Goal: Feedback & Contribution: Leave review/rating

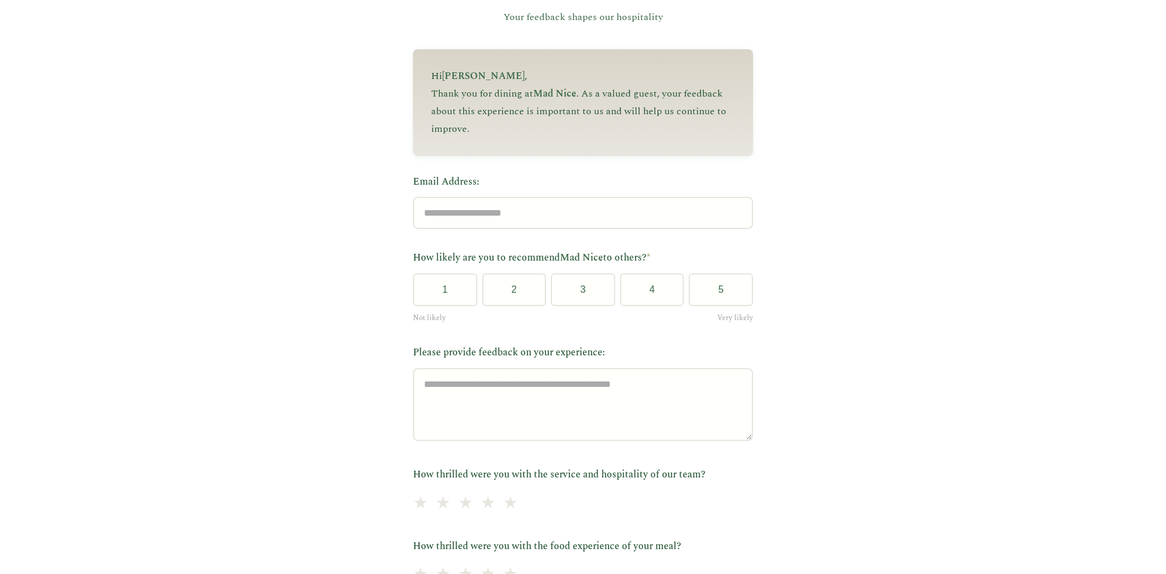
scroll to position [121, 0]
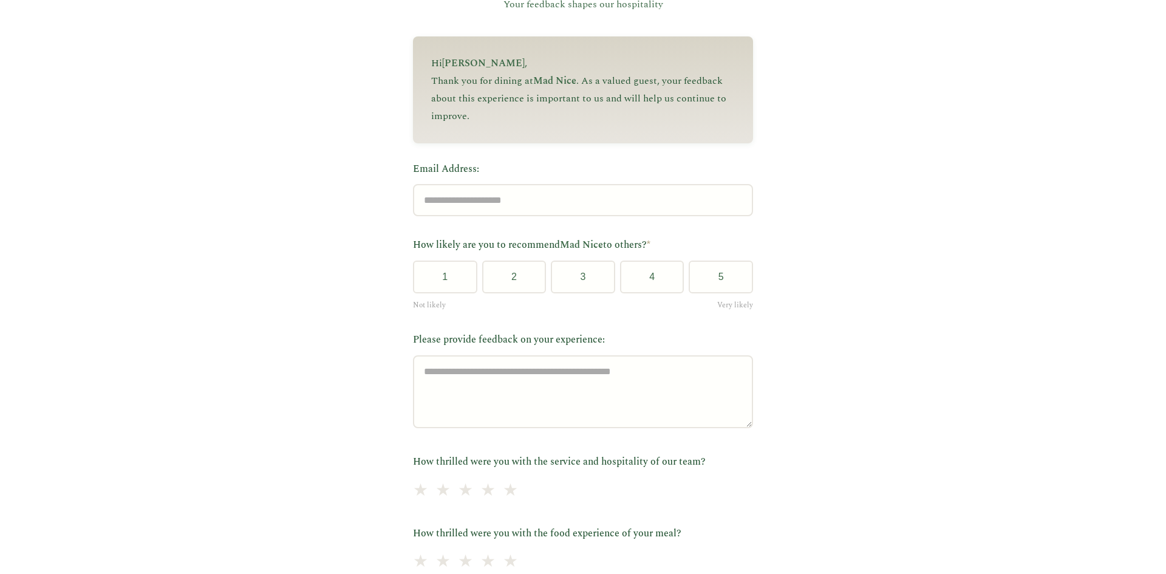
click at [482, 181] on div "Email Address:" at bounding box center [583, 188] width 340 height 55
click at [482, 192] on input "Email Address:" at bounding box center [583, 200] width 340 height 32
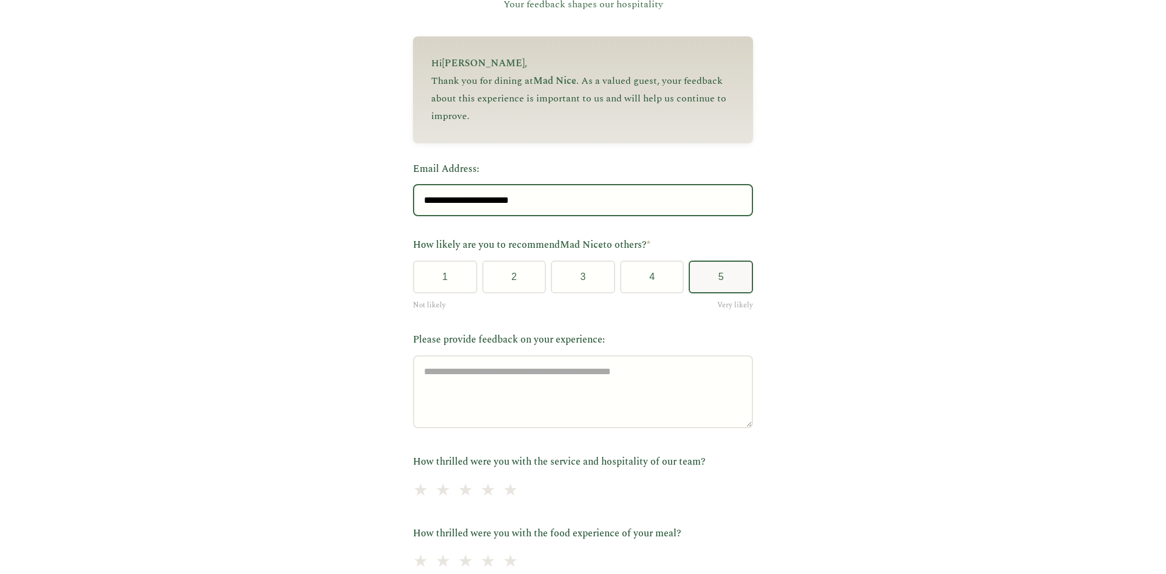
type input "**********"
click at [719, 282] on button "5" at bounding box center [720, 276] width 64 height 33
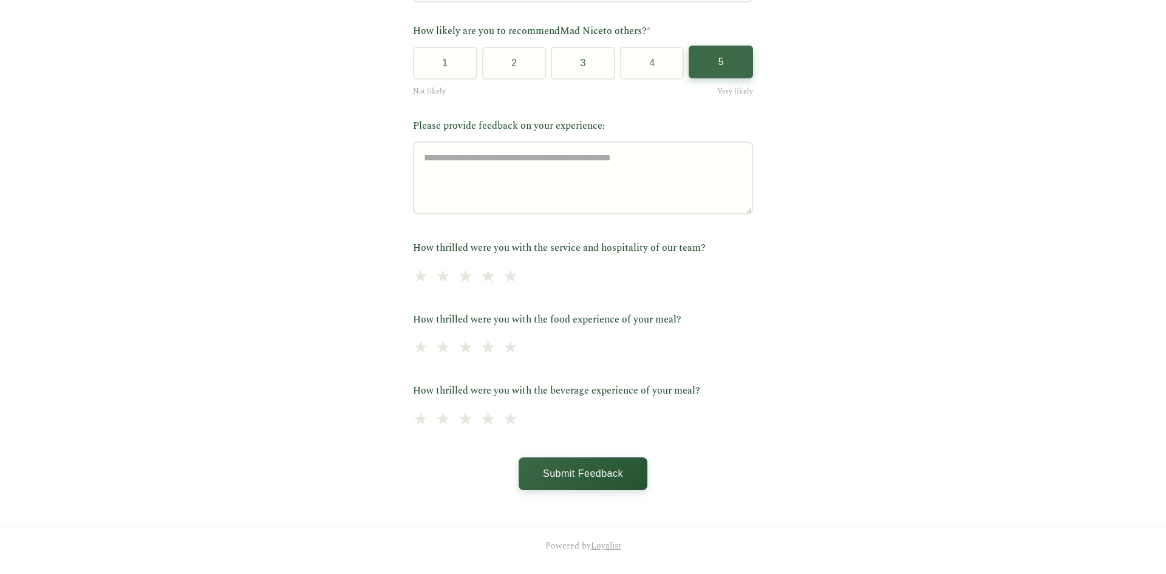
scroll to position [339, 0]
click at [502, 280] on span "★" at bounding box center [510, 277] width 17 height 30
click at [502, 345] on span "★" at bounding box center [510, 348] width 17 height 30
click at [502, 416] on span "★" at bounding box center [510, 419] width 17 height 30
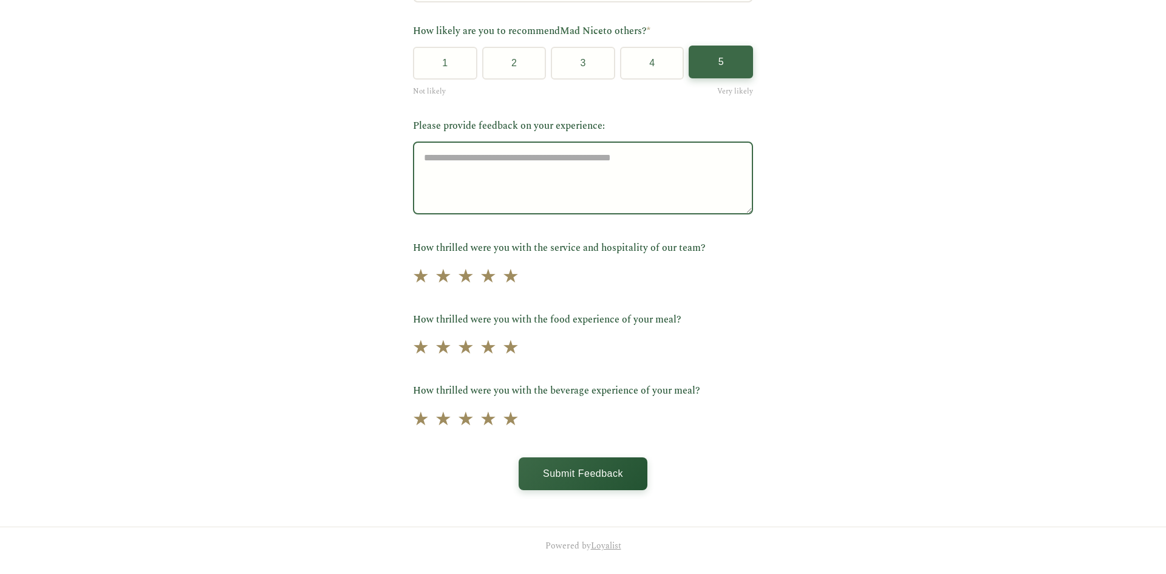
click at [511, 178] on textarea "Please provide feedback on your experience:" at bounding box center [583, 177] width 340 height 73
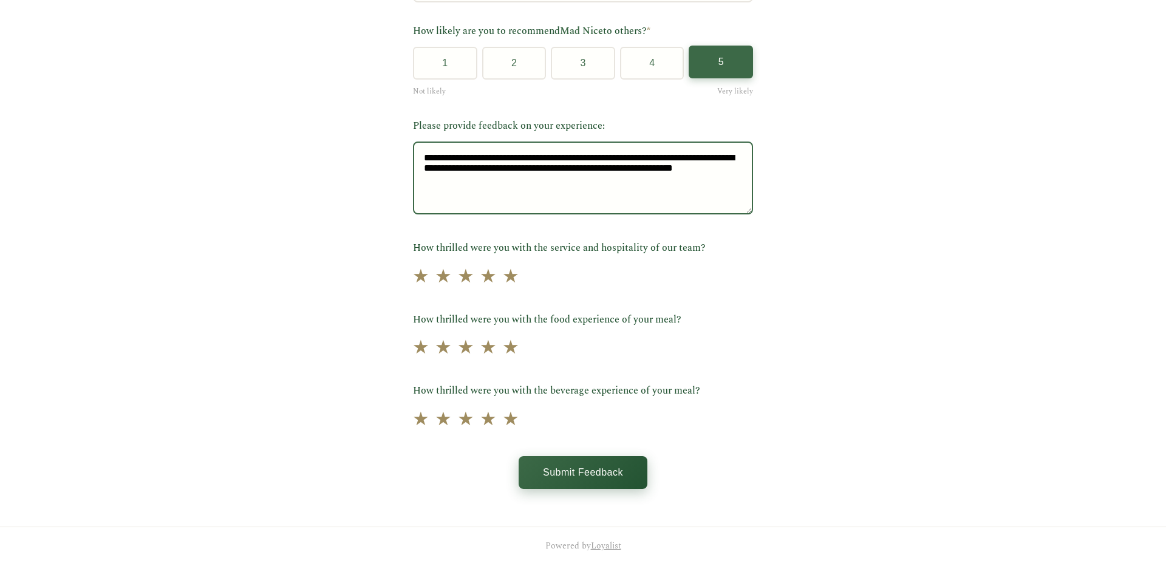
type textarea "**********"
click at [560, 457] on button "Submit Feedback" at bounding box center [582, 472] width 129 height 33
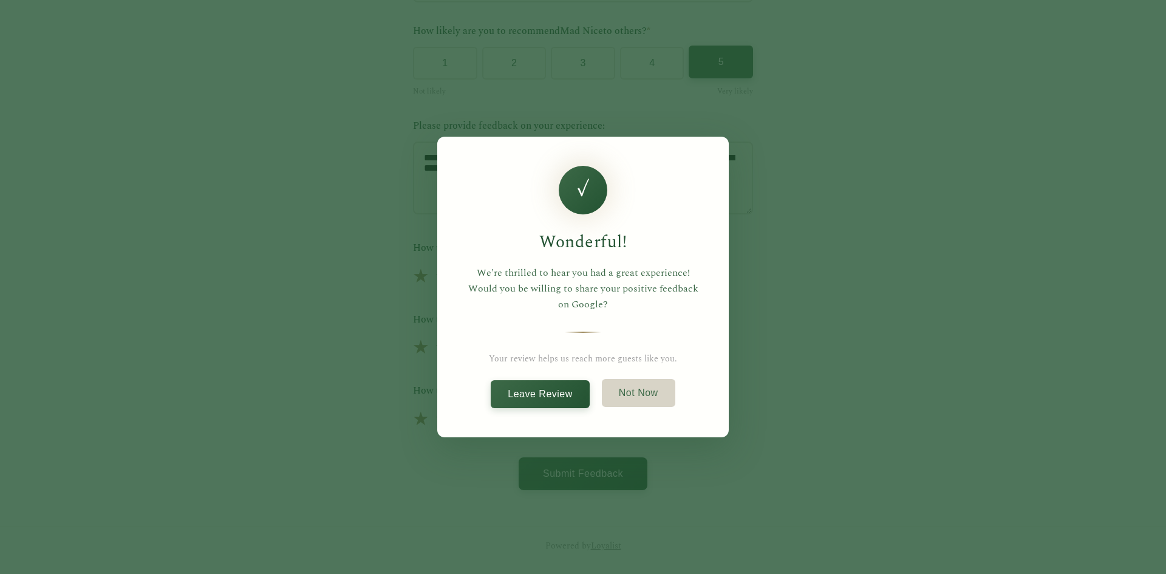
click at [648, 395] on button "Not Now" at bounding box center [638, 393] width 73 height 28
